Goal: Information Seeking & Learning: Learn about a topic

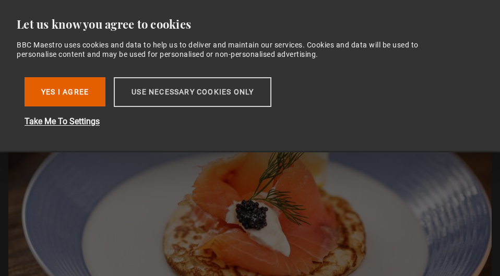
click at [199, 93] on button "Use necessary cookies only" at bounding box center [193, 92] width 158 height 30
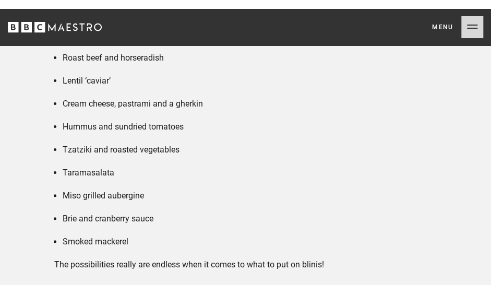
scroll to position [2958, 0]
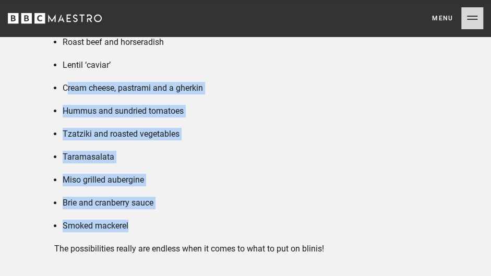
drag, startPoint x: 144, startPoint y: 243, endPoint x: 69, endPoint y: 101, distance: 160.5
click at [69, 101] on ul "Guacamole and prawns Roast beef and horseradish Lentil ‘caviar’ Cream cheese, p…" at bounding box center [245, 122] width 383 height 219
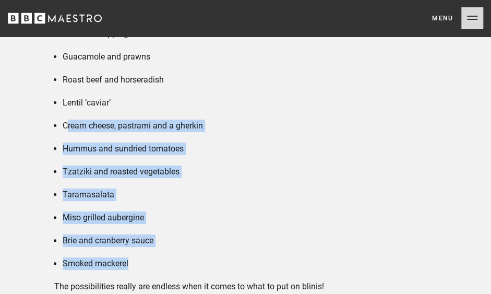
scroll to position [2915, 0]
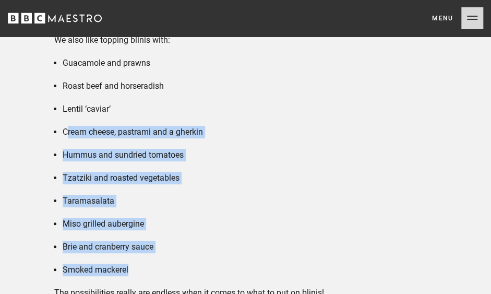
drag, startPoint x: 60, startPoint y: 74, endPoint x: 74, endPoint y: 79, distance: 14.5
click at [74, 69] on li "Guacamole and prawns" at bounding box center [250, 63] width 374 height 13
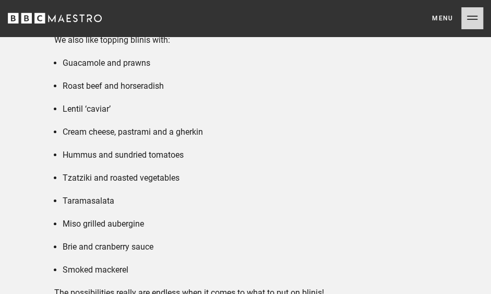
click at [65, 69] on li "Guacamole and prawns" at bounding box center [250, 63] width 374 height 13
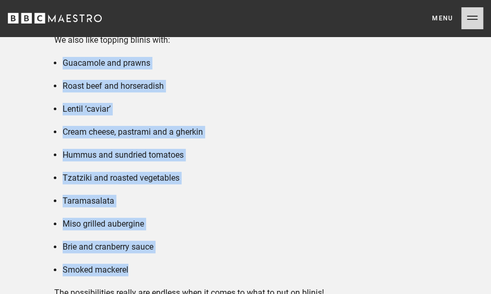
drag, startPoint x: 64, startPoint y: 76, endPoint x: 152, endPoint y: 285, distance: 226.6
click at [151, 276] on ul "Guacamole and prawns Roast beef and horseradish Lentil ‘caviar’ Cream cheese, p…" at bounding box center [245, 166] width 383 height 219
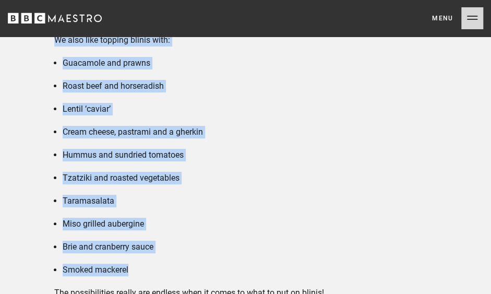
drag, startPoint x: 53, startPoint y: 52, endPoint x: 175, endPoint y: 284, distance: 261.4
